Goal: Task Accomplishment & Management: Manage account settings

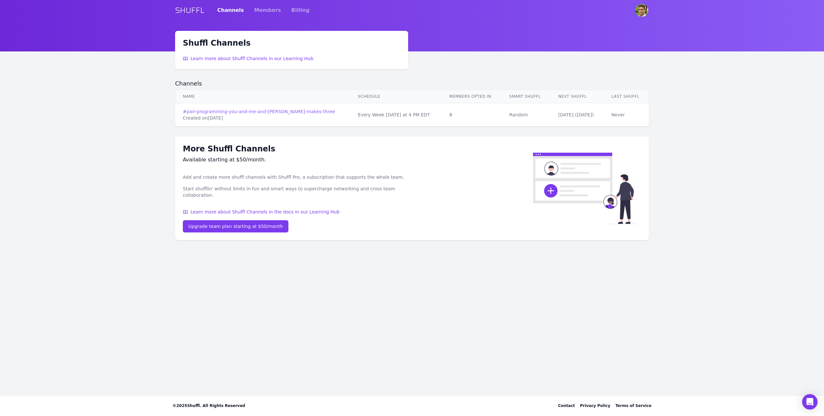
click at [283, 111] on link "# pair-programming-you-and-me-and-claude-makes-three" at bounding box center [263, 111] width 160 height 6
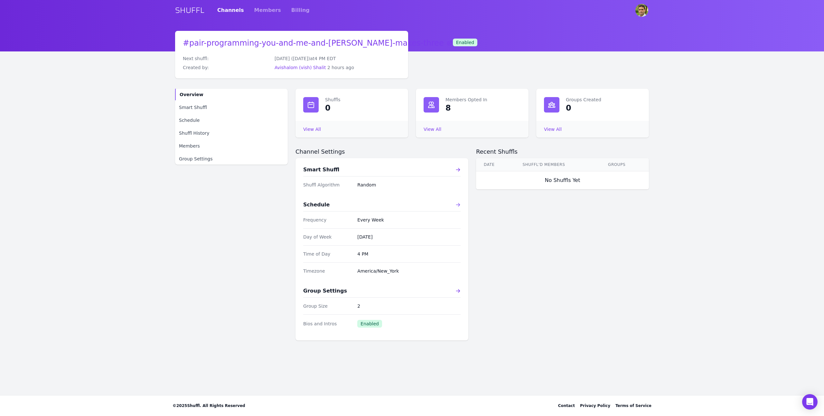
click at [459, 205] on icon at bounding box center [458, 205] width 4 height 4
select select "pm"
select select "America/New_York"
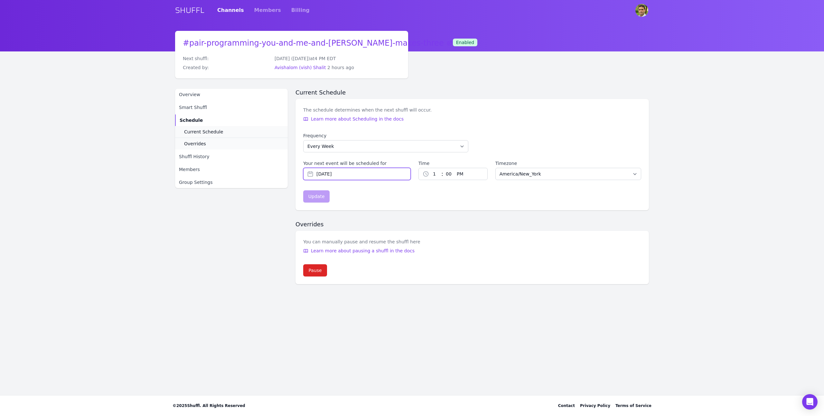
click at [373, 174] on input "Aug 17, 2025" at bounding box center [356, 174] width 107 height 12
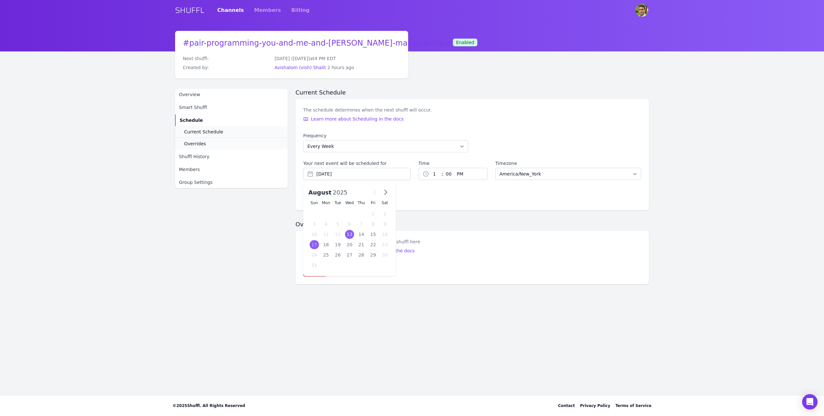
click at [351, 235] on div "13" at bounding box center [349, 234] width 9 height 9
type input "[DATE]"
click at [434, 174] on select "1 2 3 4 5 6 7 8 9 10 11 12" at bounding box center [435, 174] width 12 height 12
select select "3"
click at [320, 200] on button "Update" at bounding box center [316, 197] width 26 height 12
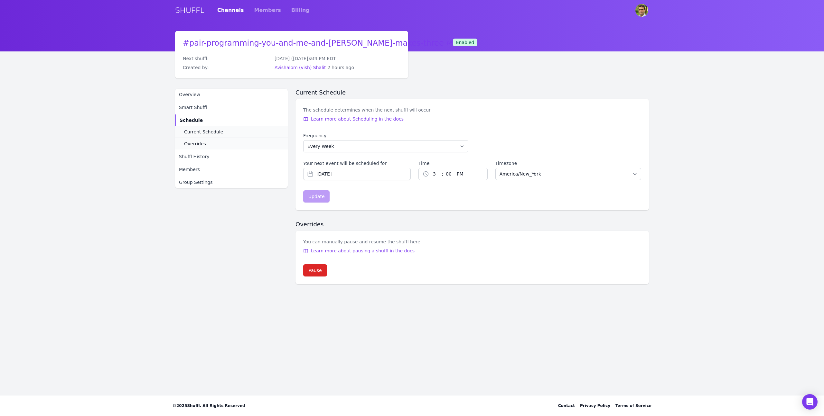
type input "[DATE]"
click at [468, 83] on div "# pair-programming-you-and-me-and-claude-makes-three Next shuffl: Wednesday (Au…" at bounding box center [412, 158] width 474 height 254
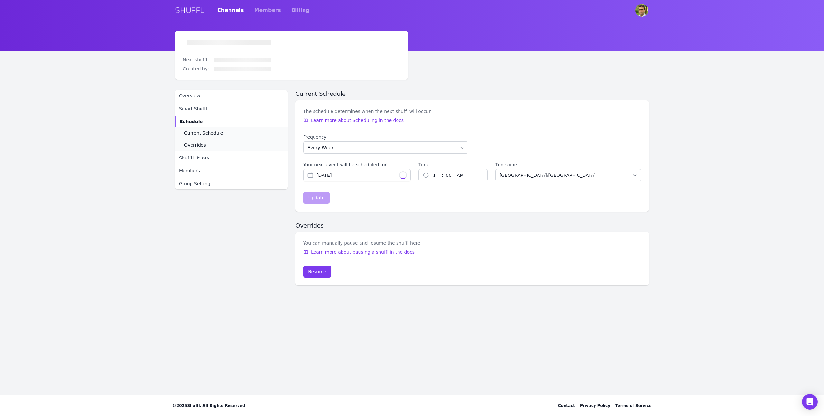
select select "3"
select select "pm"
select select "America/New_York"
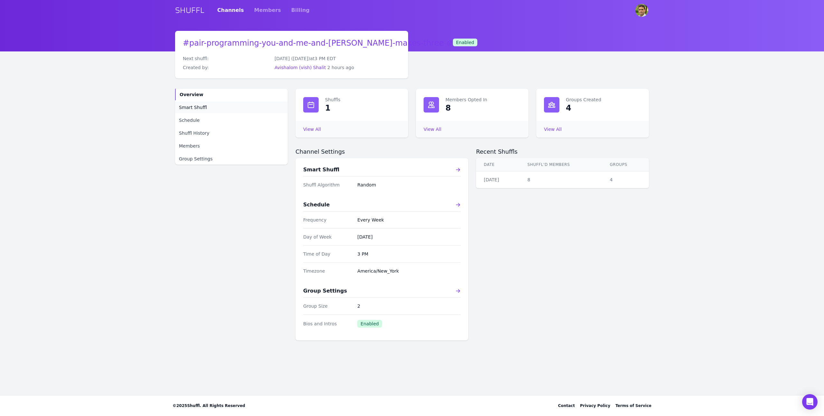
click at [209, 110] on link "Smart Shuffl" at bounding box center [231, 108] width 113 height 12
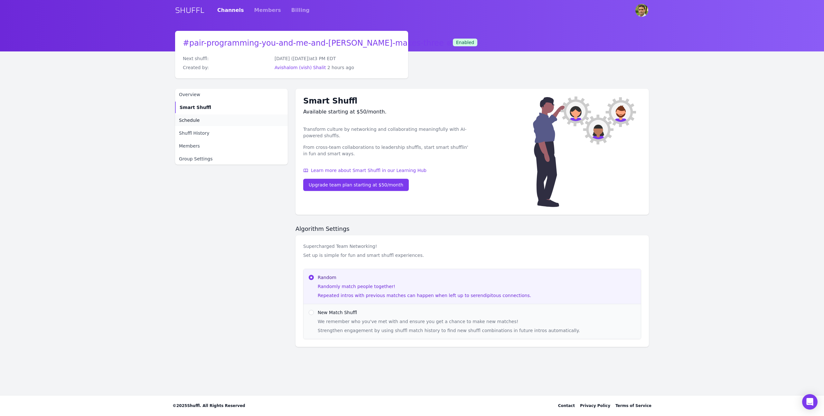
click at [208, 121] on link "Schedule" at bounding box center [231, 121] width 113 height 12
select select "3"
select select "pm"
select select "America/New_York"
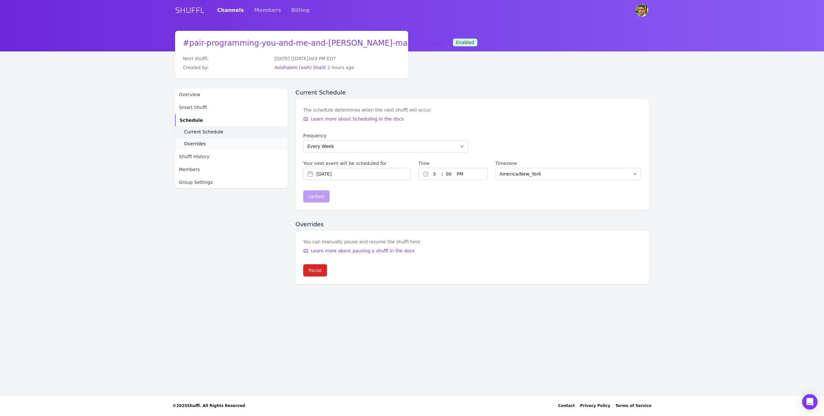
click at [209, 133] on span "Current Schedule" at bounding box center [203, 132] width 39 height 6
click at [210, 145] on link "Overrides" at bounding box center [231, 144] width 113 height 12
click at [206, 159] on span "Shuffl History" at bounding box center [194, 156] width 30 height 6
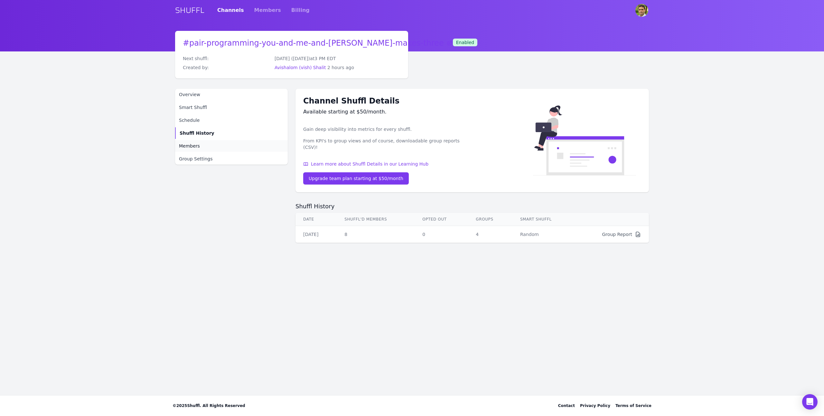
click at [193, 143] on span "Members" at bounding box center [189, 146] width 21 height 6
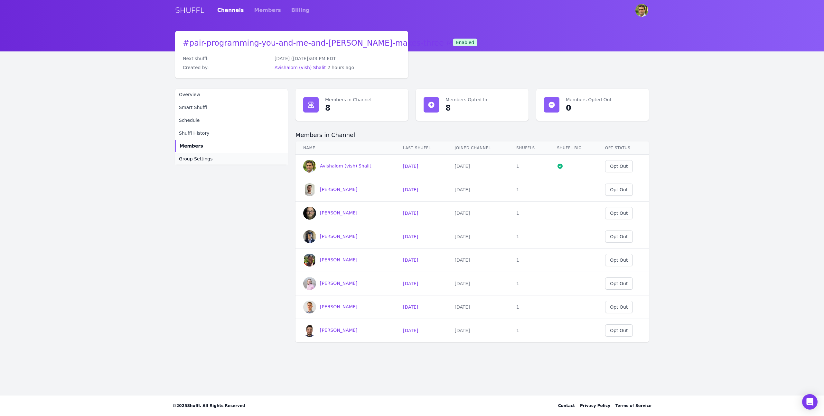
click at [204, 160] on span "Group Settings" at bounding box center [196, 159] width 34 height 6
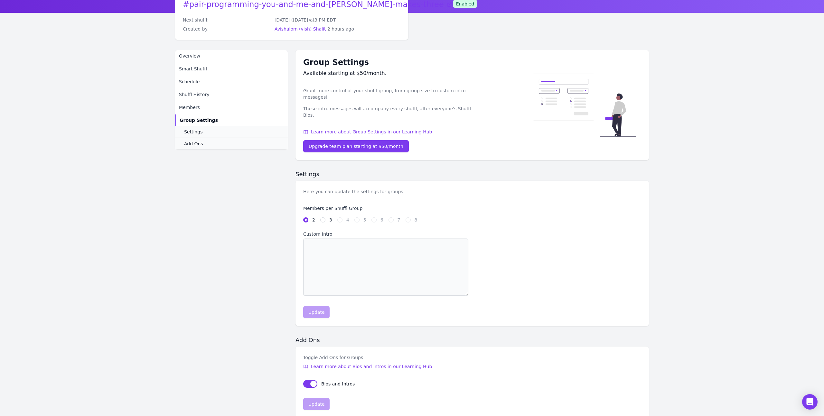
scroll to position [53, 0]
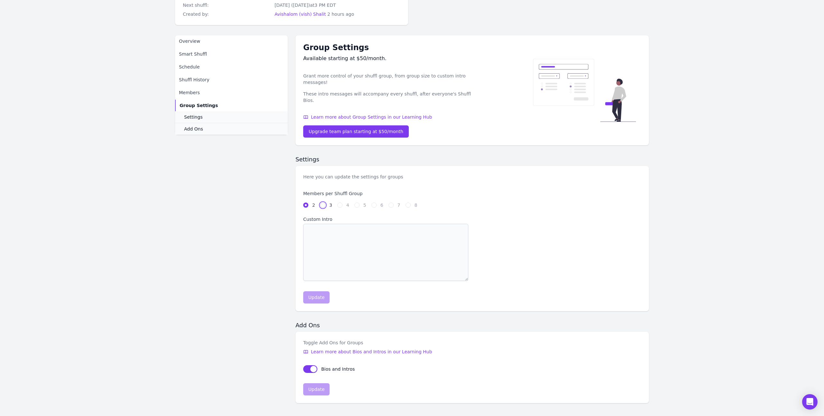
click at [322, 203] on input "3" at bounding box center [322, 205] width 5 height 5
radio input "true"
click at [307, 204] on div "Members per Shuffl Group 2 3 4 5 6 7 8" at bounding box center [472, 204] width 338 height 26
click at [307, 202] on div at bounding box center [305, 205] width 5 height 6
click at [303, 193] on fieldset "Members per Shuffl Group 2 3 4 5 6 7 8" at bounding box center [385, 200] width 165 height 18
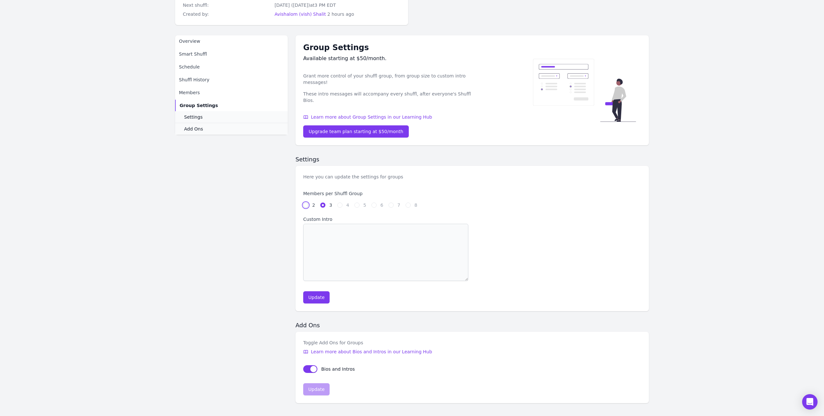
click at [303, 203] on input "2" at bounding box center [305, 205] width 5 height 5
radio input "true"
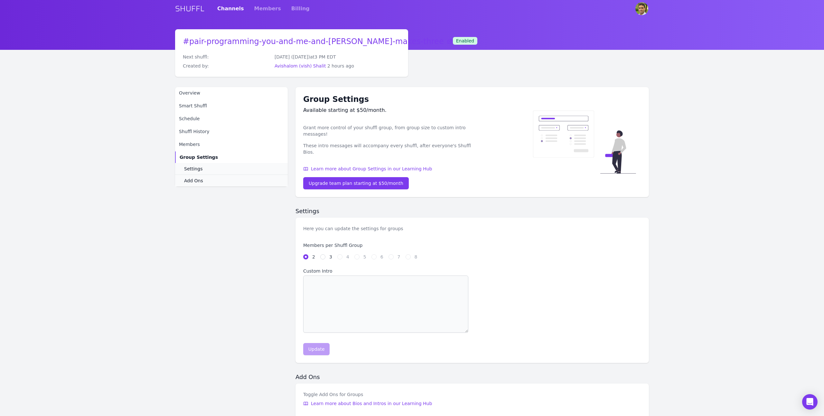
scroll to position [0, 0]
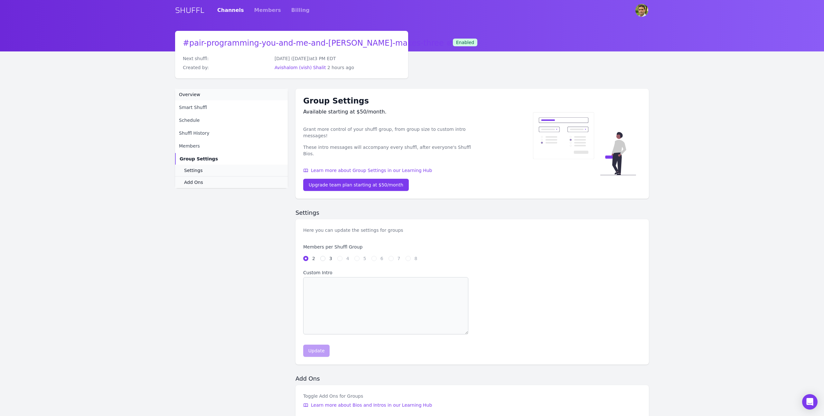
click at [197, 95] on span "Overview" at bounding box center [189, 94] width 21 height 6
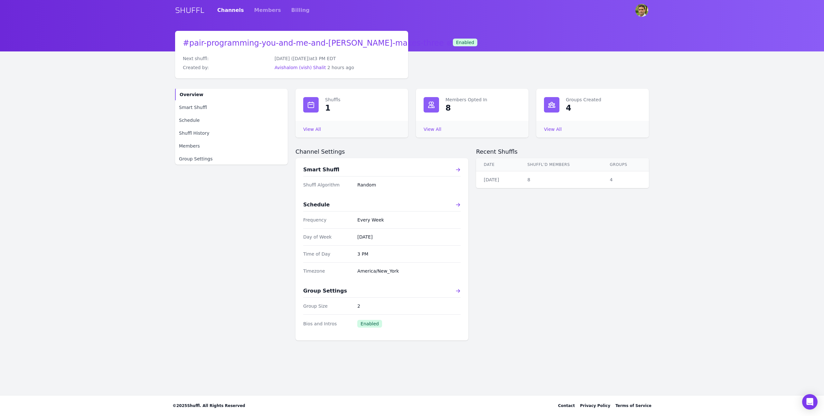
click at [592, 268] on div "Recent Shuffls Date Shuffl'd Members Groups Aug 13, 2025 8 4" at bounding box center [562, 244] width 173 height 193
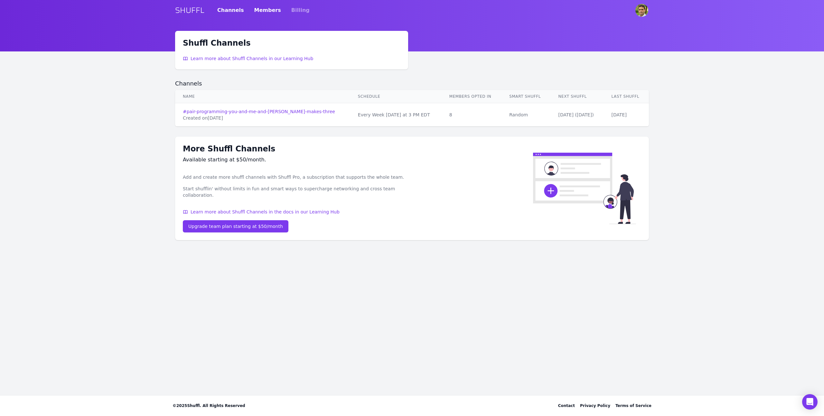
click at [257, 11] on link "Members" at bounding box center [267, 10] width 27 height 18
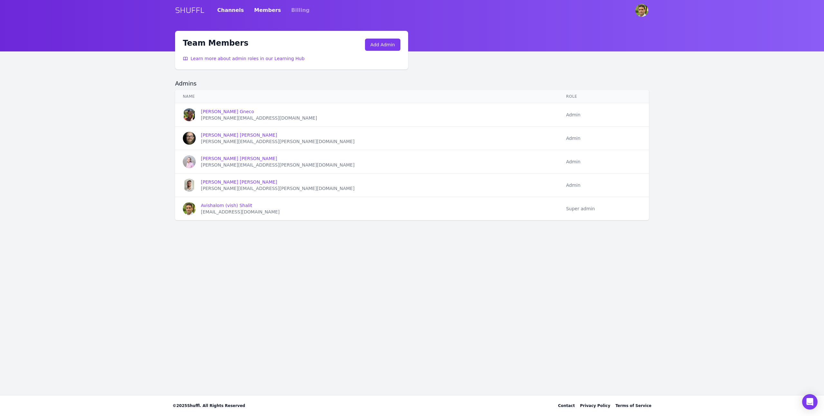
click at [221, 12] on link "Channels" at bounding box center [230, 10] width 27 height 18
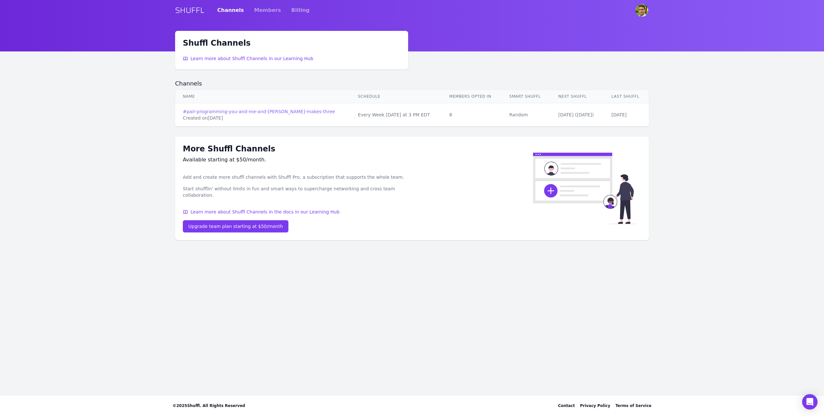
click at [252, 112] on link "# pair-programming-you-and-me-and-claude-makes-three" at bounding box center [263, 111] width 160 height 6
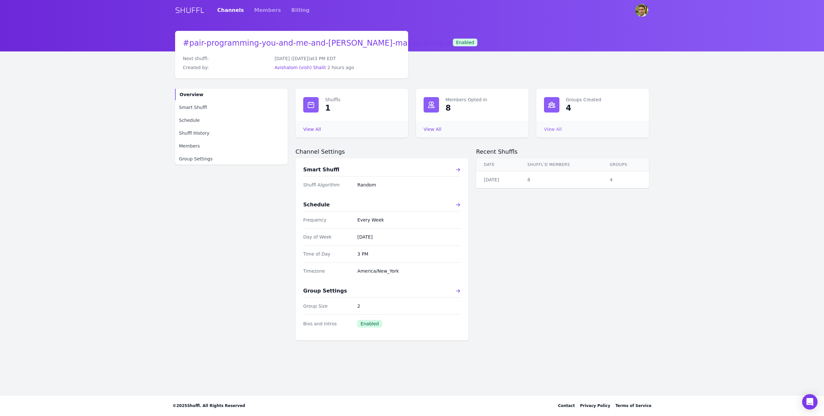
click at [558, 129] on link "View All Groups Created" at bounding box center [553, 129] width 18 height 5
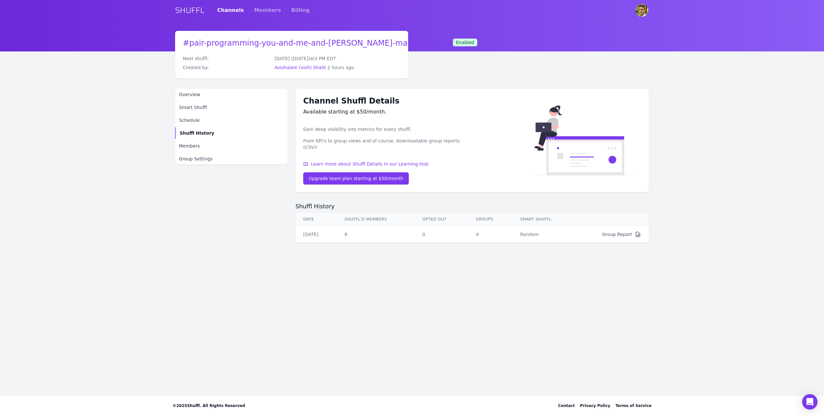
click at [615, 231] on div "Group Report" at bounding box center [617, 234] width 30 height 6
click at [448, 53] on div "# pair-programming-you-and-me-and-claude-makes-three Next shuffl: Wednesday (Au…" at bounding box center [412, 137] width 474 height 212
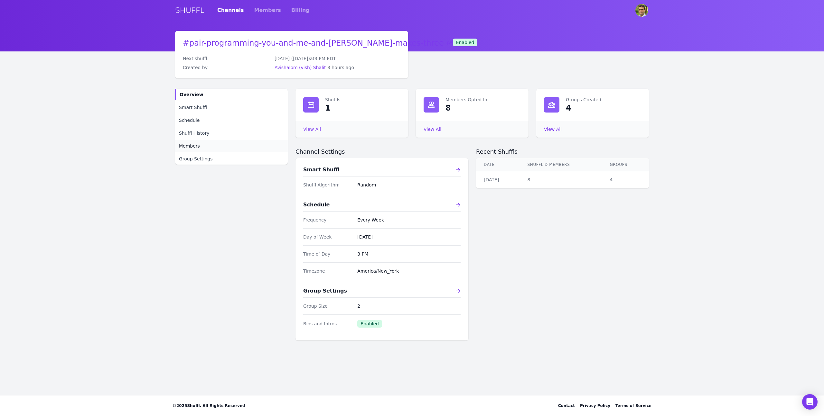
click at [192, 146] on span "Members" at bounding box center [189, 146] width 21 height 6
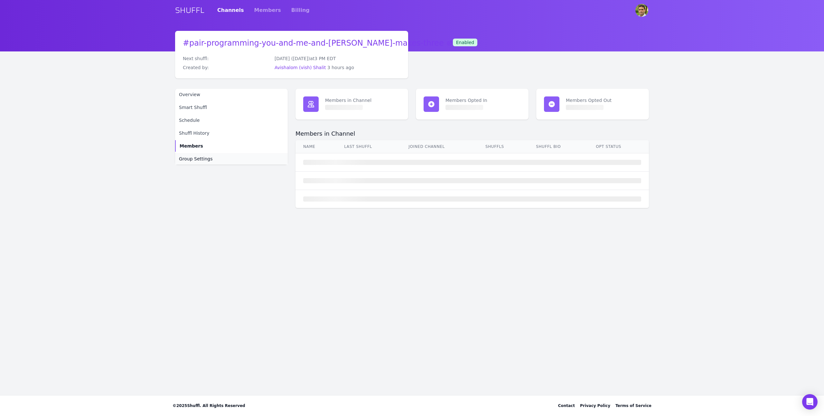
click at [194, 156] on span "Group Settings" at bounding box center [196, 159] width 34 height 6
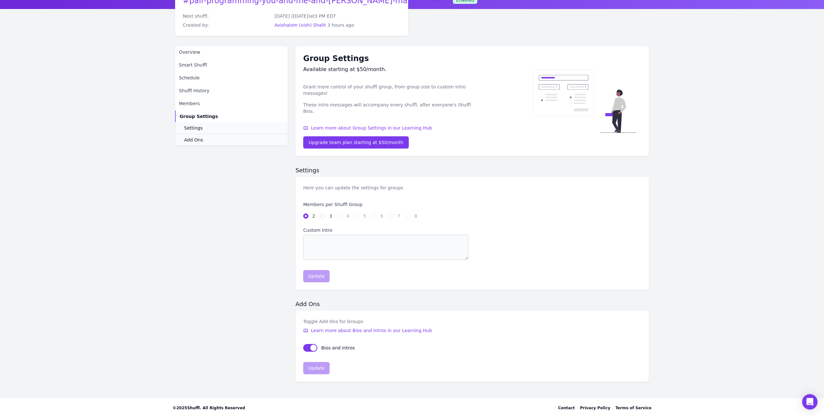
scroll to position [43, 0]
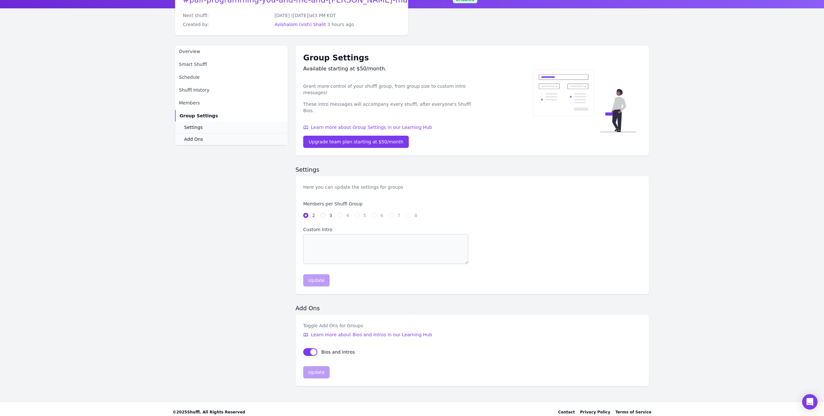
click at [480, 229] on div "Custom Intro" at bounding box center [472, 246] width 338 height 38
click at [312, 349] on button "sendBiosToGroups" at bounding box center [310, 353] width 14 height 8
click at [305, 349] on button "sendBiosToGroups" at bounding box center [310, 353] width 14 height 8
click at [321, 213] on input "3" at bounding box center [322, 215] width 5 height 5
radio input "true"
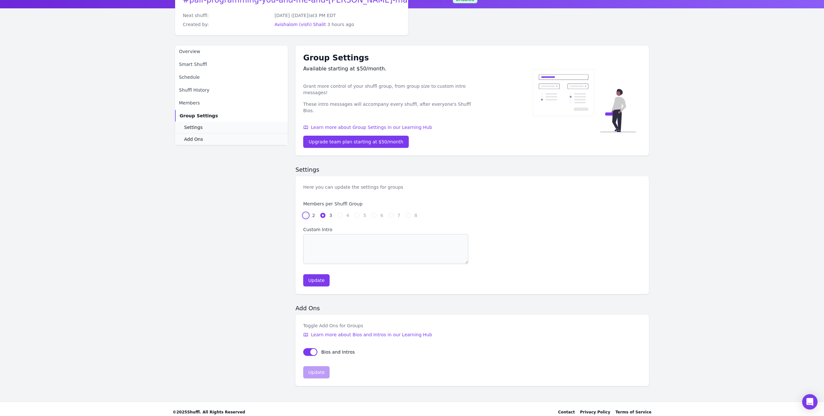
click at [303, 213] on input "2" at bounding box center [305, 215] width 5 height 5
radio input "true"
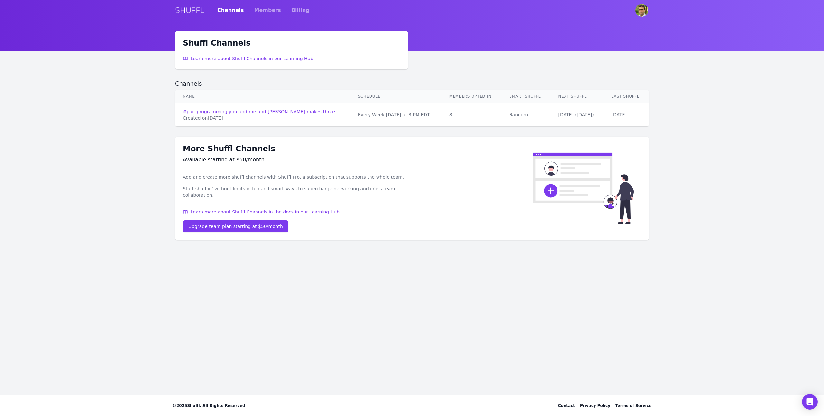
click at [418, 257] on main "Shuffl Channels Learn more about Shuffl Channels in our Learning Hub Channels N…" at bounding box center [412, 213] width 824 height 365
click at [675, 217] on main "Shuffl Channels Learn more about Shuffl Channels in our Learning Hub Channels N…" at bounding box center [412, 213] width 824 height 365
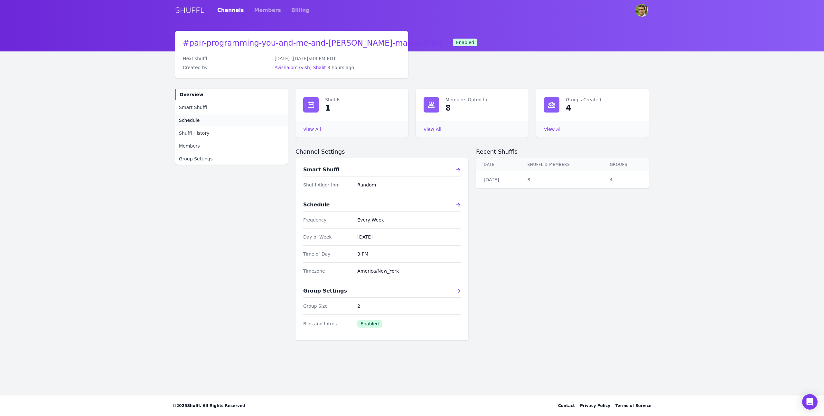
click at [187, 118] on span "Schedule" at bounding box center [189, 120] width 21 height 6
select select "3"
select select "pm"
select select "America/New_York"
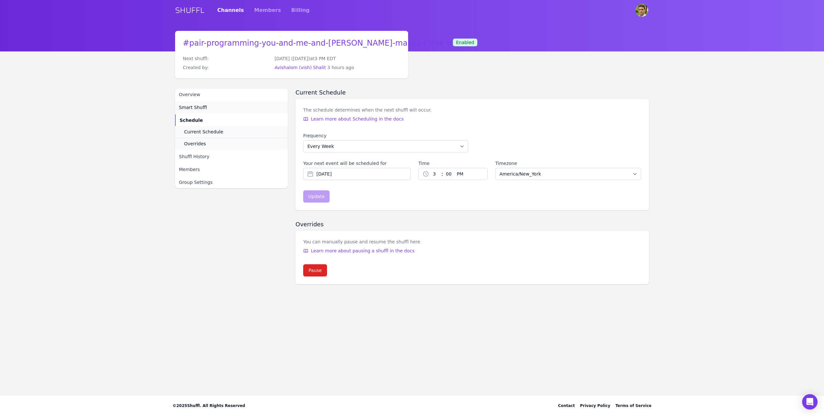
click at [187, 107] on span "Smart Shuffl" at bounding box center [193, 107] width 28 height 6
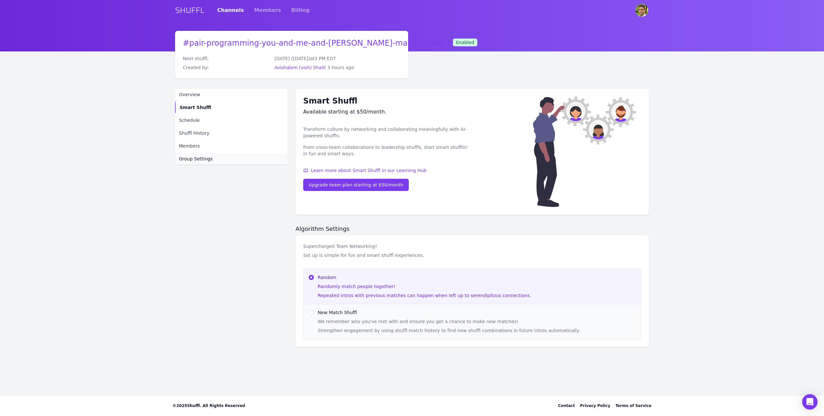
click at [191, 157] on span "Group Settings" at bounding box center [196, 159] width 34 height 6
